Goal: Information Seeking & Learning: Learn about a topic

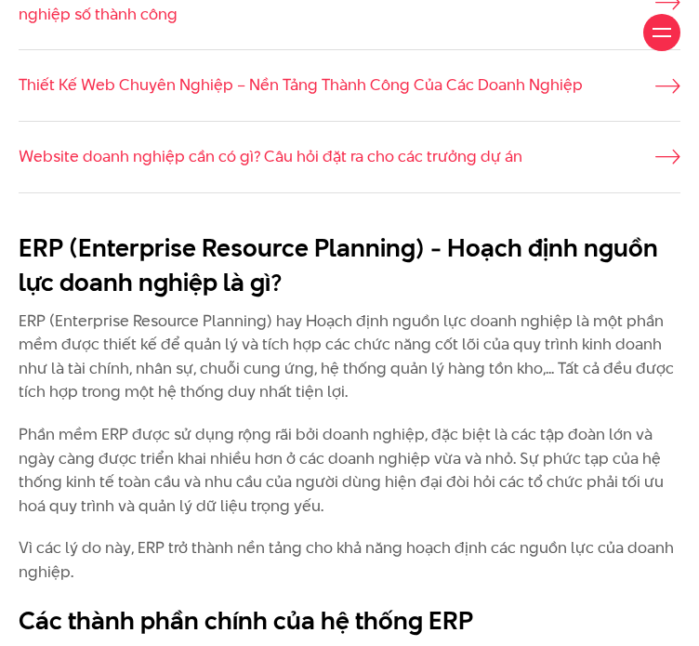
scroll to position [1070, 0]
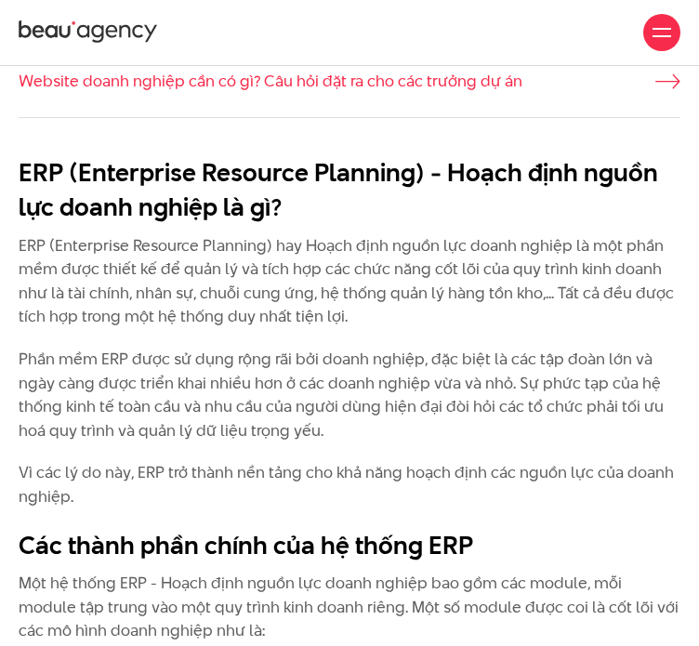
scroll to position [1145, 0]
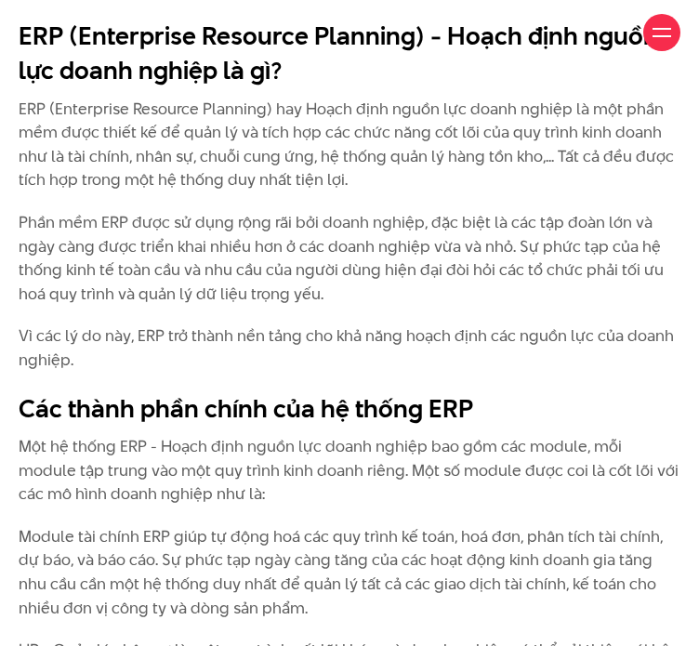
scroll to position [1282, 0]
